Goal: Transaction & Acquisition: Obtain resource

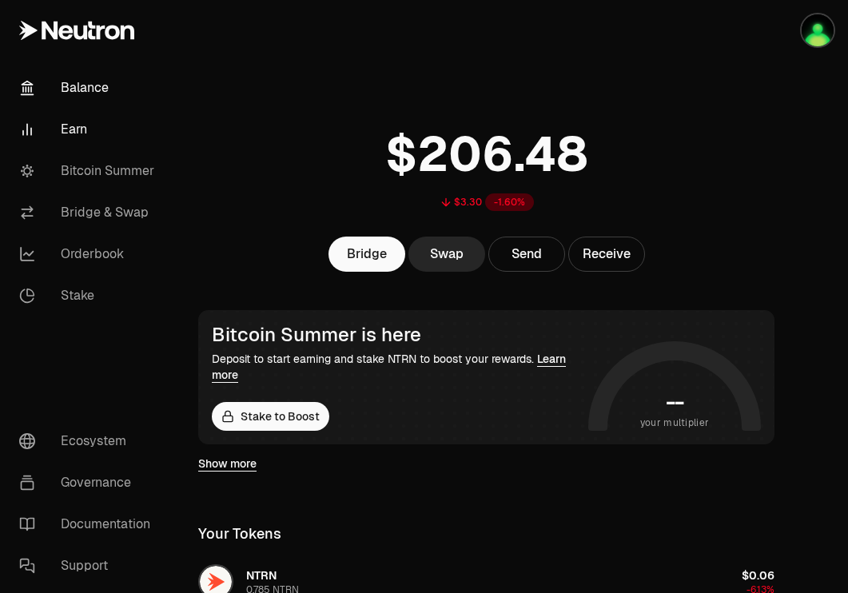
click at [85, 135] on link "Earn" at bounding box center [89, 130] width 166 height 42
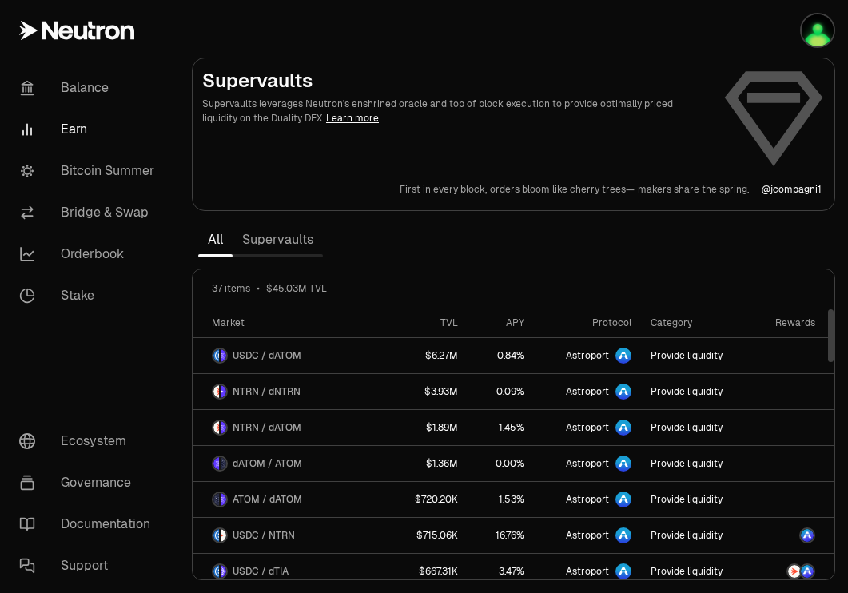
click at [277, 235] on link "Supervaults" at bounding box center [278, 240] width 90 height 32
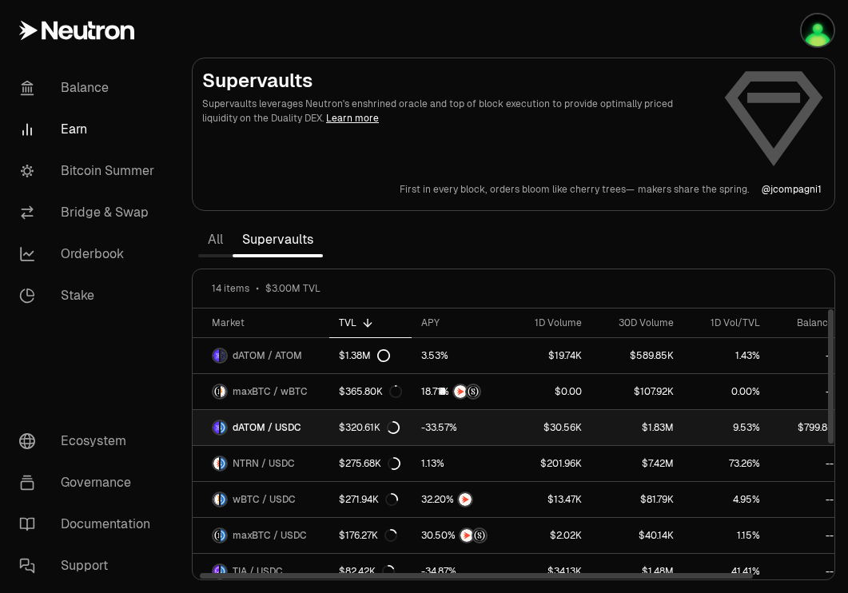
click at [308, 429] on link "dATOM / USDC" at bounding box center [261, 427] width 137 height 35
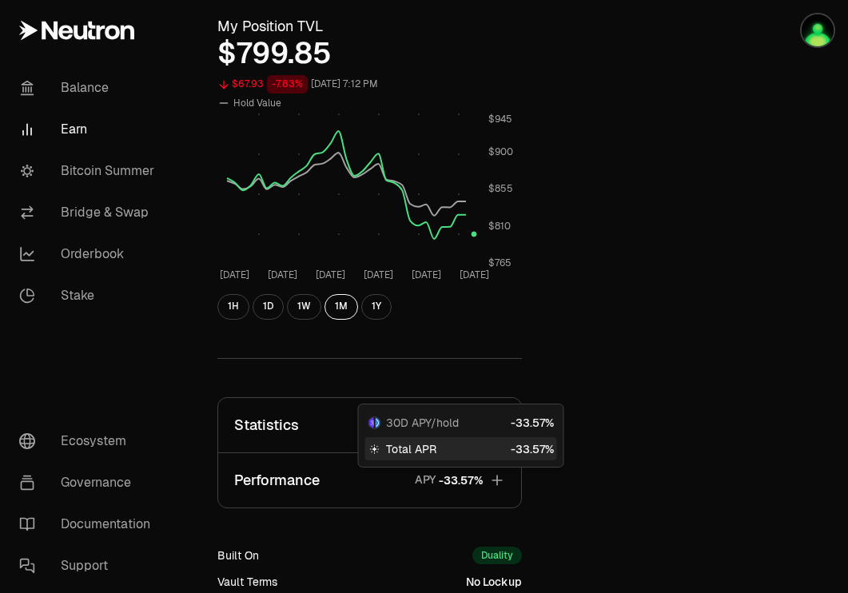
click at [451, 480] on span "3" at bounding box center [454, 480] width 7 height 14
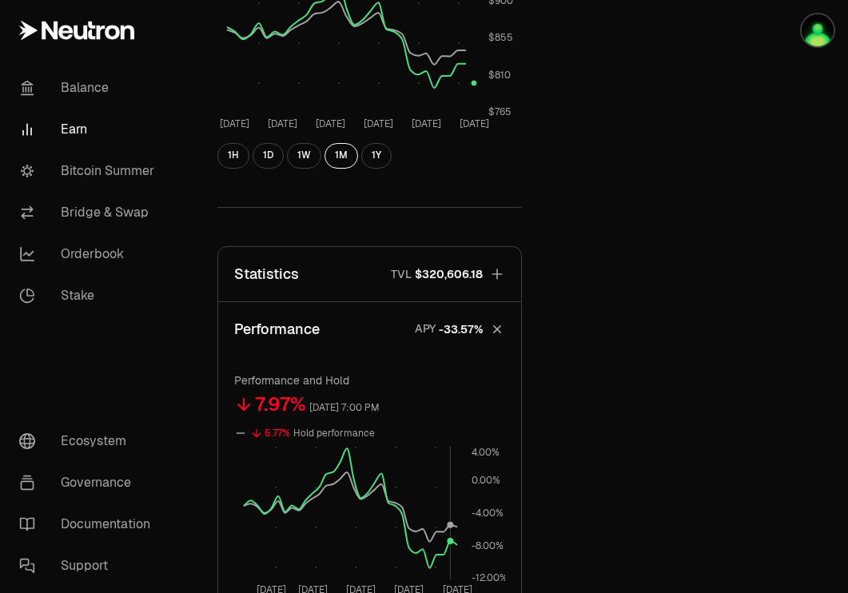
scroll to position [580, 0]
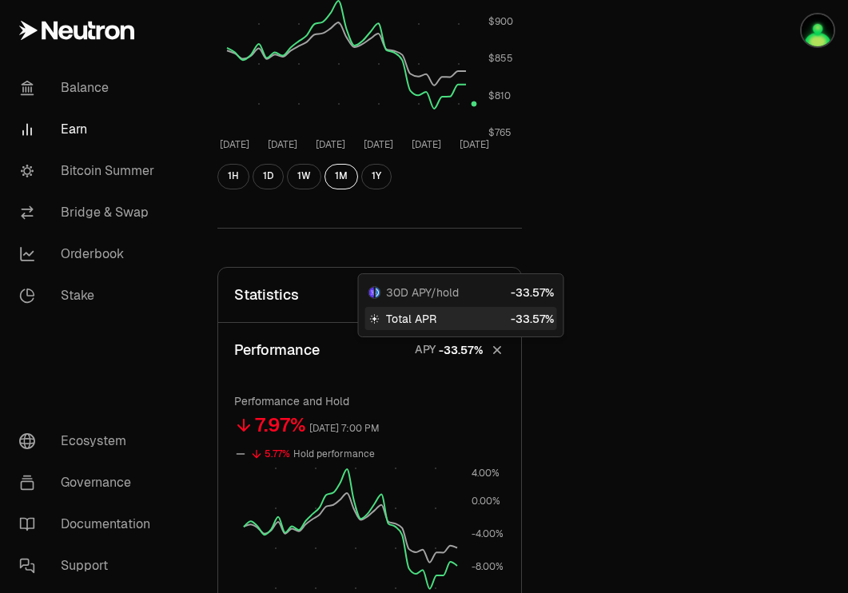
click at [639, 254] on div "Back to Supervaults dATOM USDC 4.9117 USDC ($1.00) = 1 dATOM ($4.91) Performanc…" at bounding box center [513, 177] width 631 height 1386
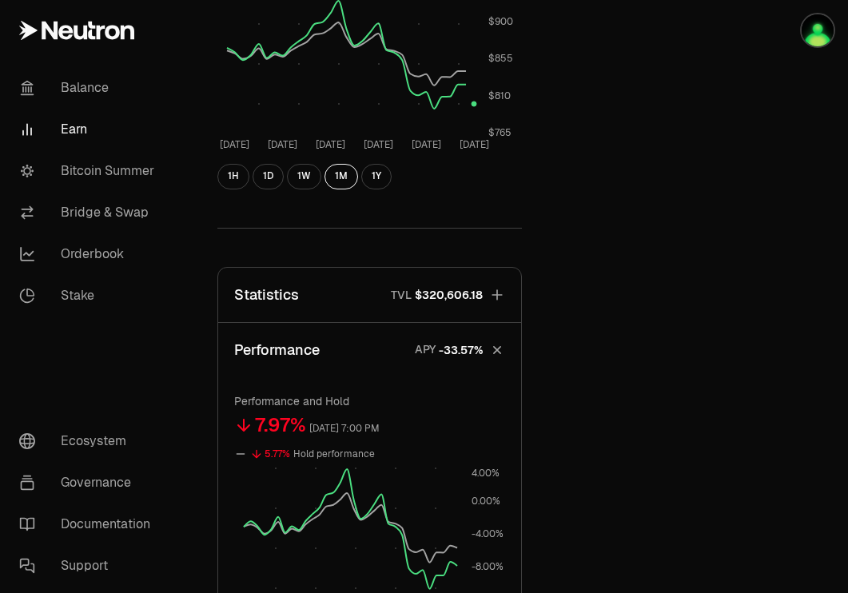
click at [484, 282] on button "Statistics TVL $320,606.18" at bounding box center [369, 295] width 303 height 54
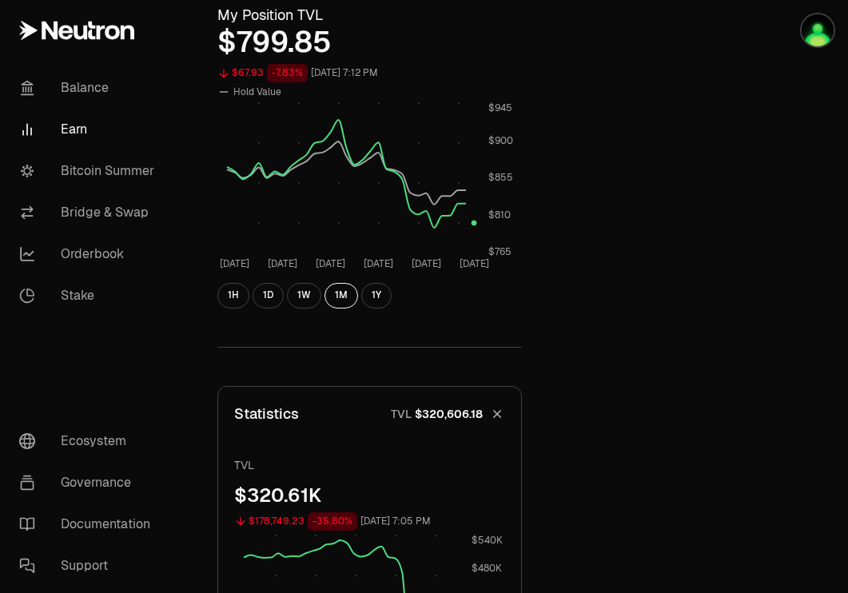
scroll to position [0, 0]
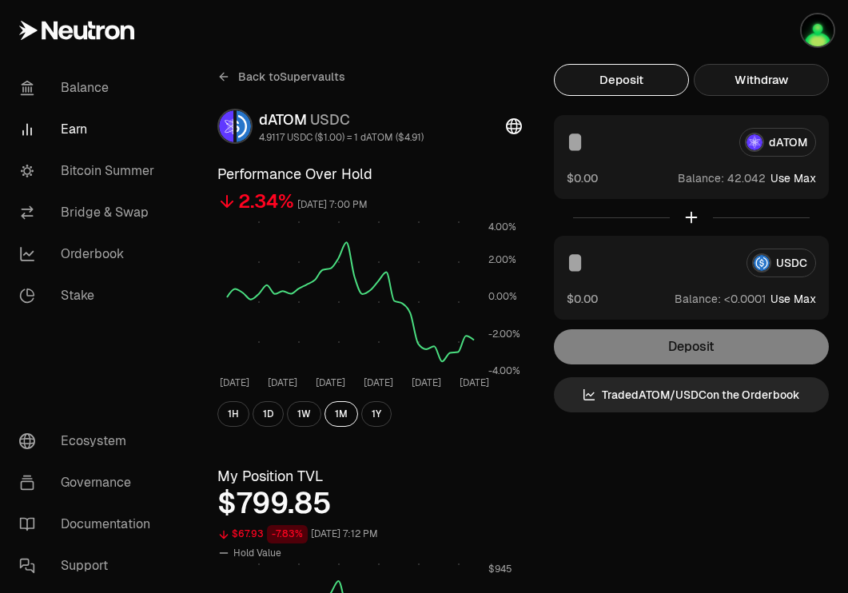
click at [760, 88] on button "Withdraw" at bounding box center [761, 80] width 135 height 32
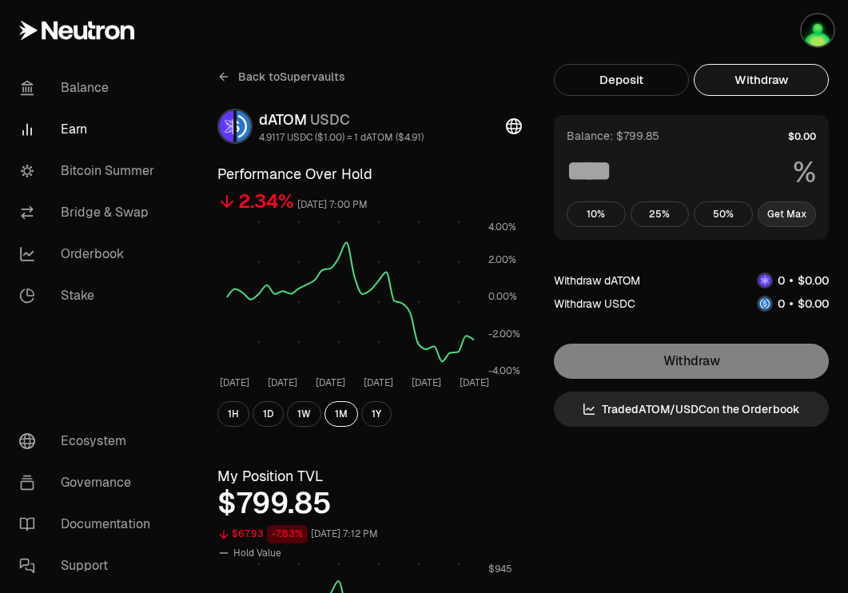
click at [789, 219] on button "Get Max" at bounding box center [787, 214] width 59 height 26
type input "***"
